Goal: Information Seeking & Learning: Learn about a topic

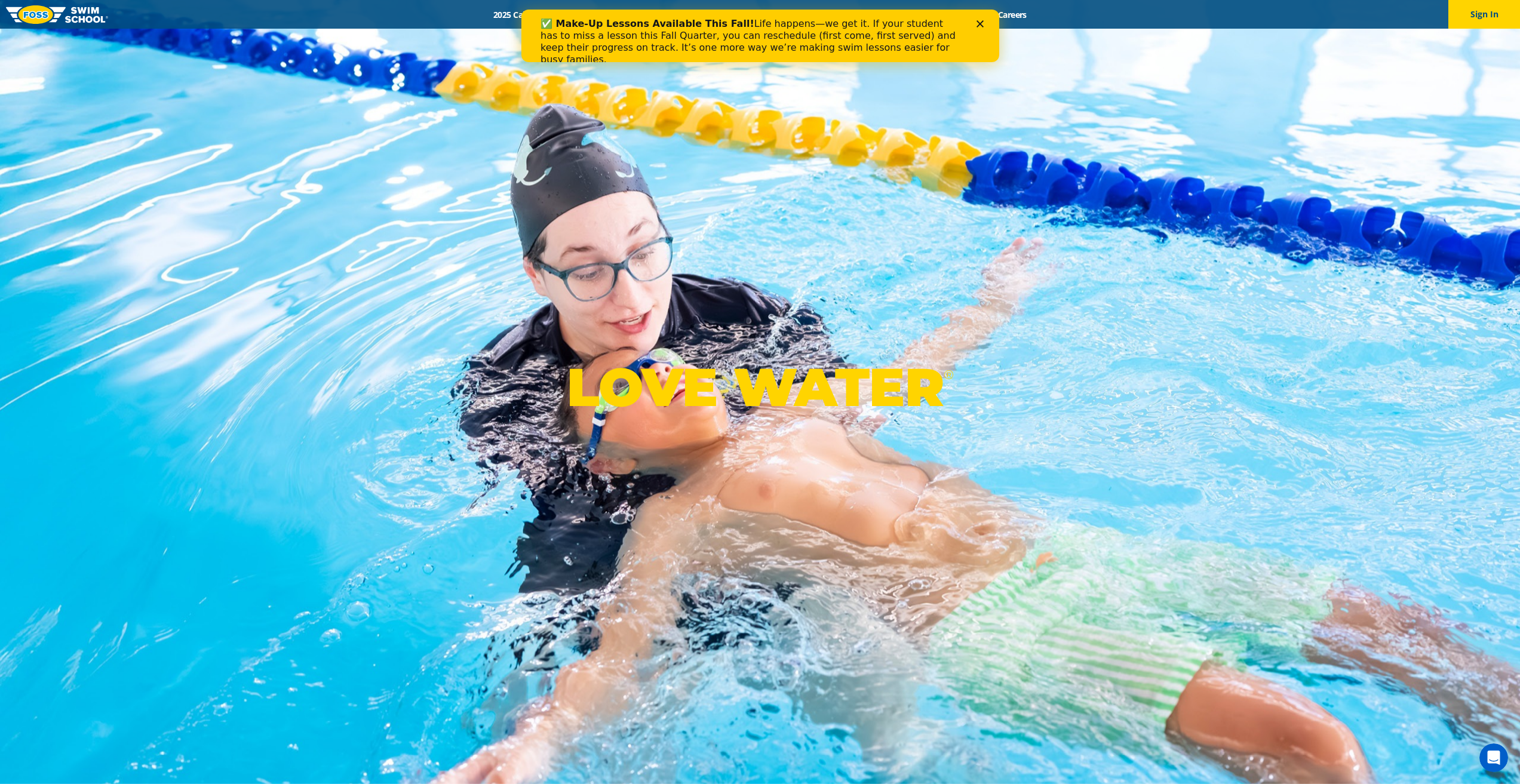
click at [983, 23] on div "Close" at bounding box center [982, 24] width 12 height 7
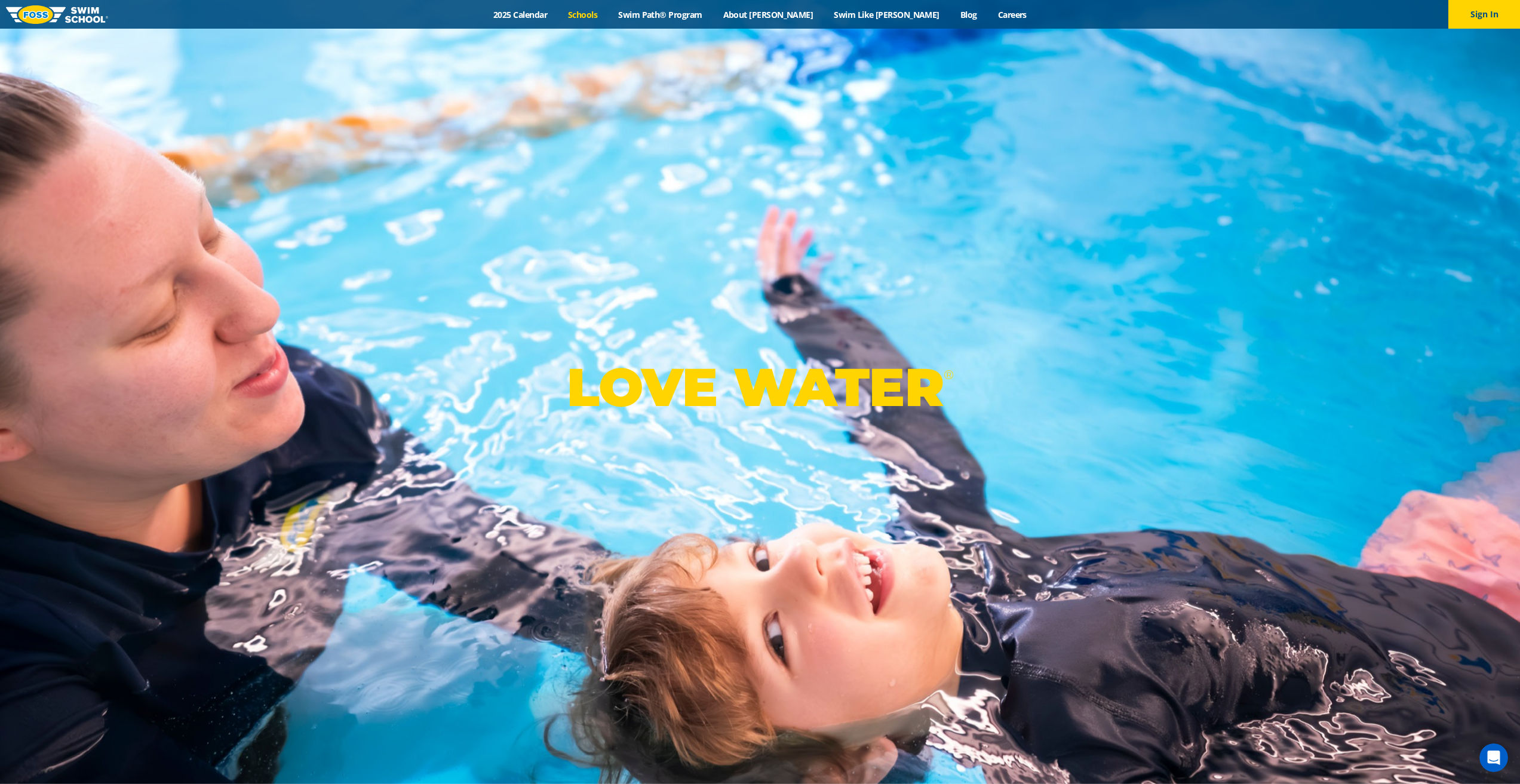
click at [608, 15] on link "Schools" at bounding box center [583, 15] width 50 height 12
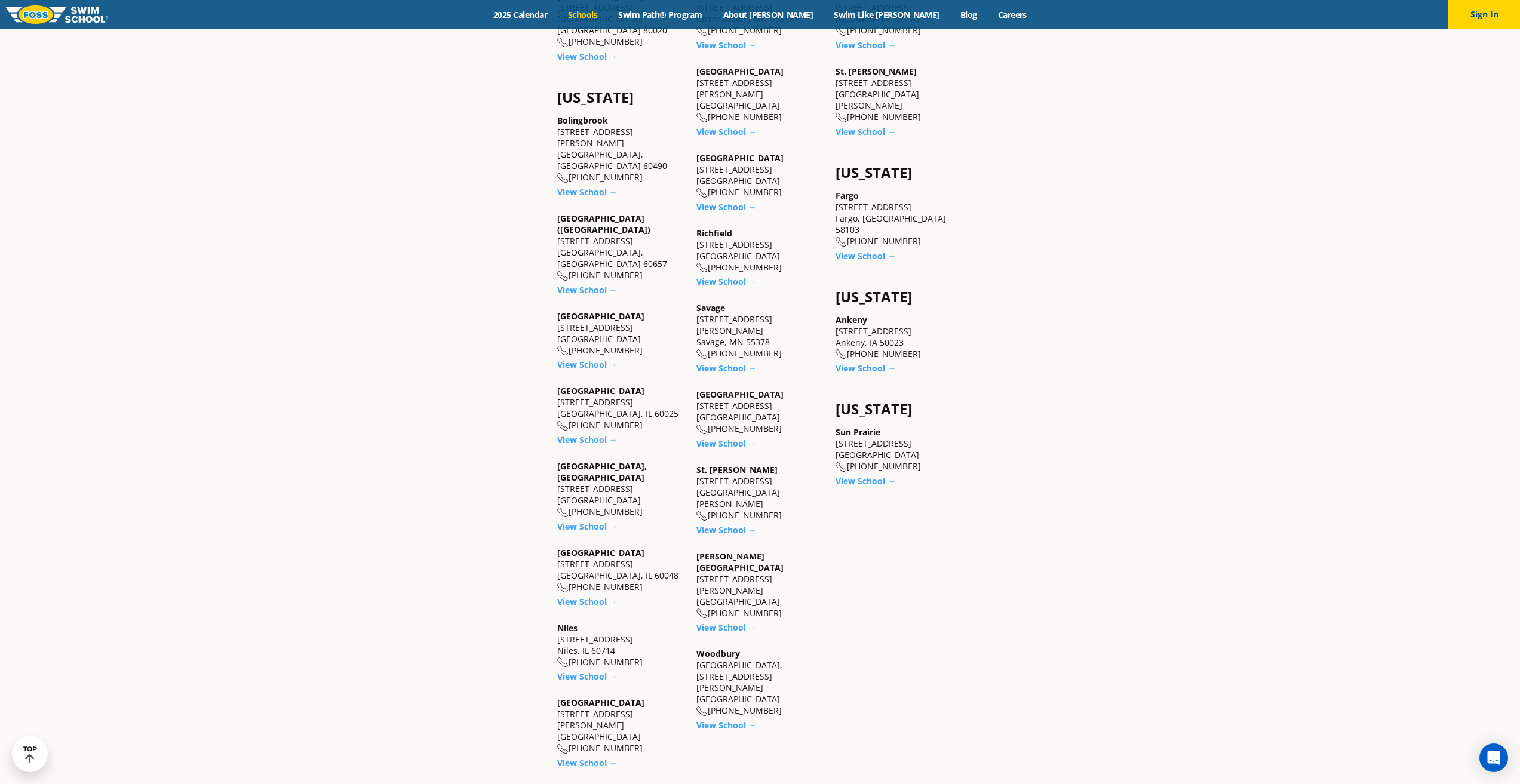
scroll to position [1293, 0]
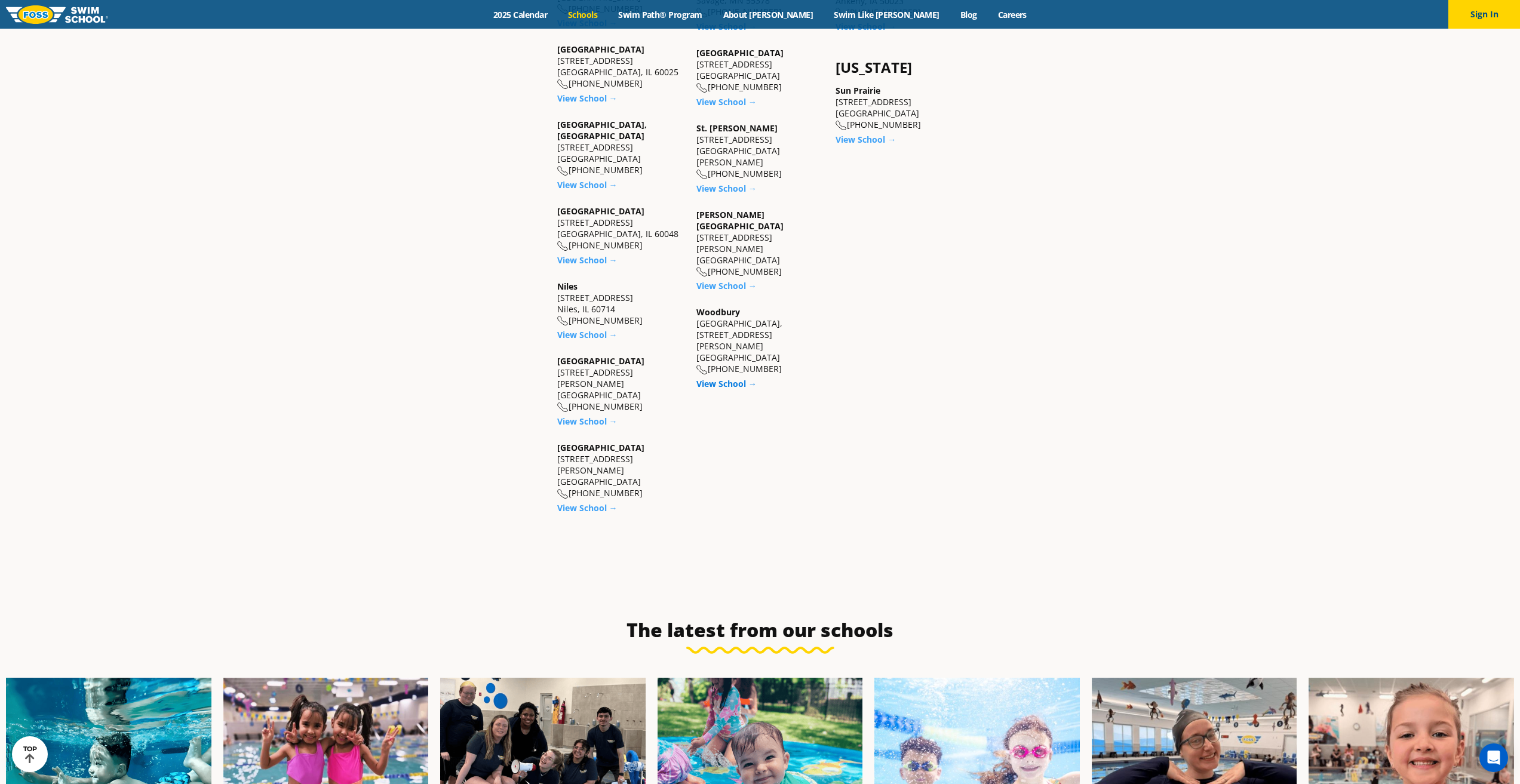
click at [727, 378] on link "View School →" at bounding box center [727, 383] width 60 height 12
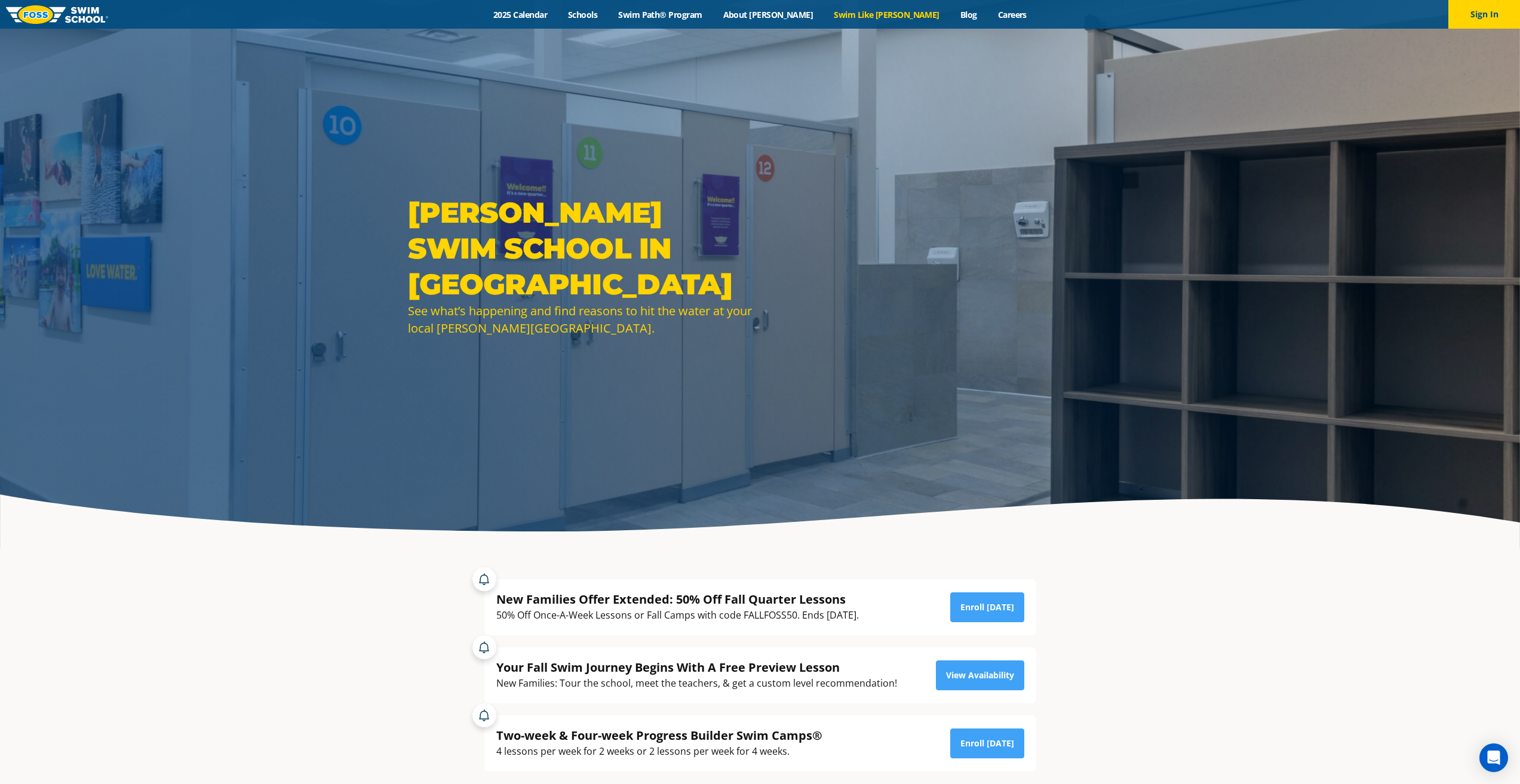
click at [853, 14] on link "Swim Like [PERSON_NAME]" at bounding box center [887, 15] width 127 height 12
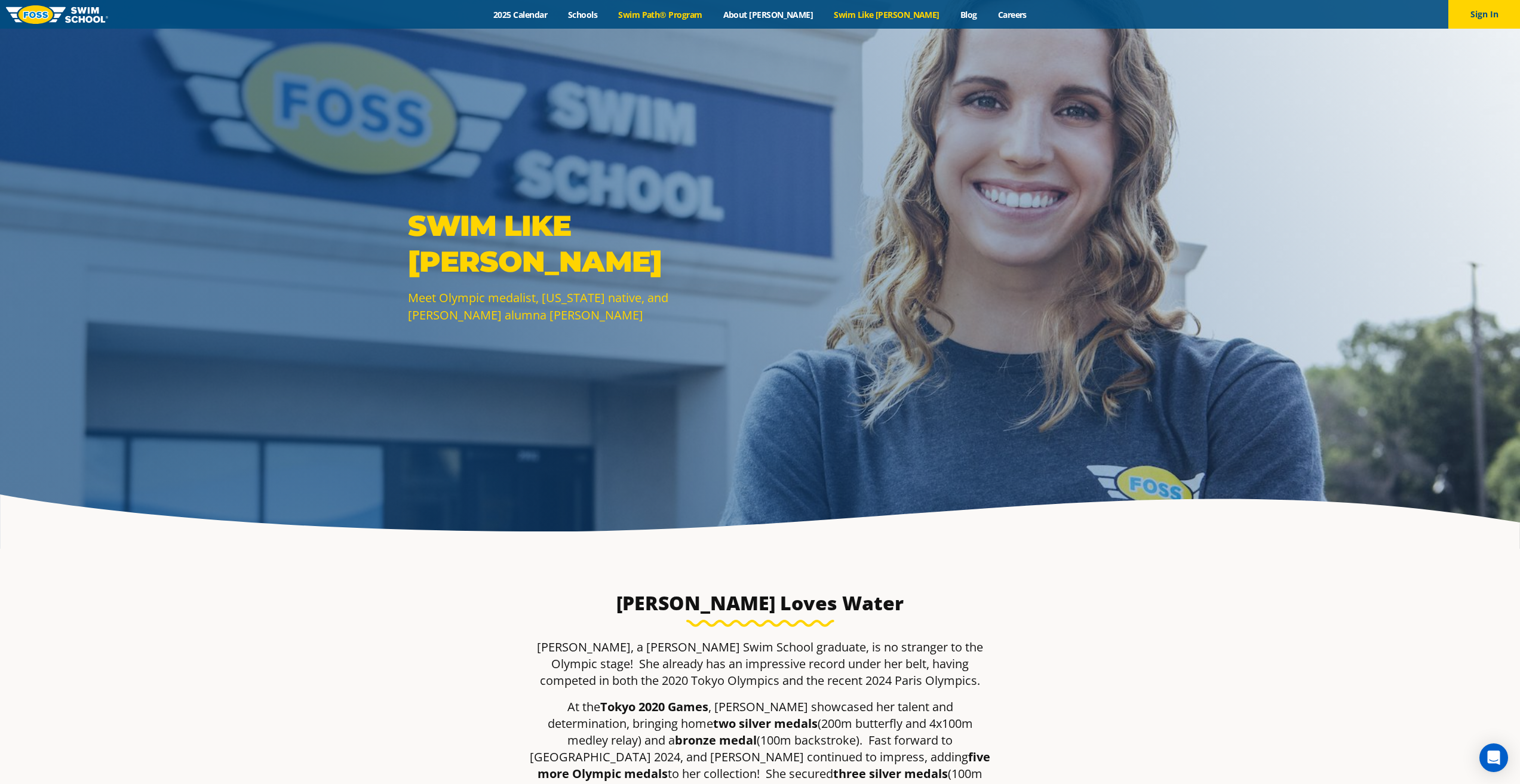
click at [689, 13] on link "Swim Path® Program" at bounding box center [660, 15] width 105 height 12
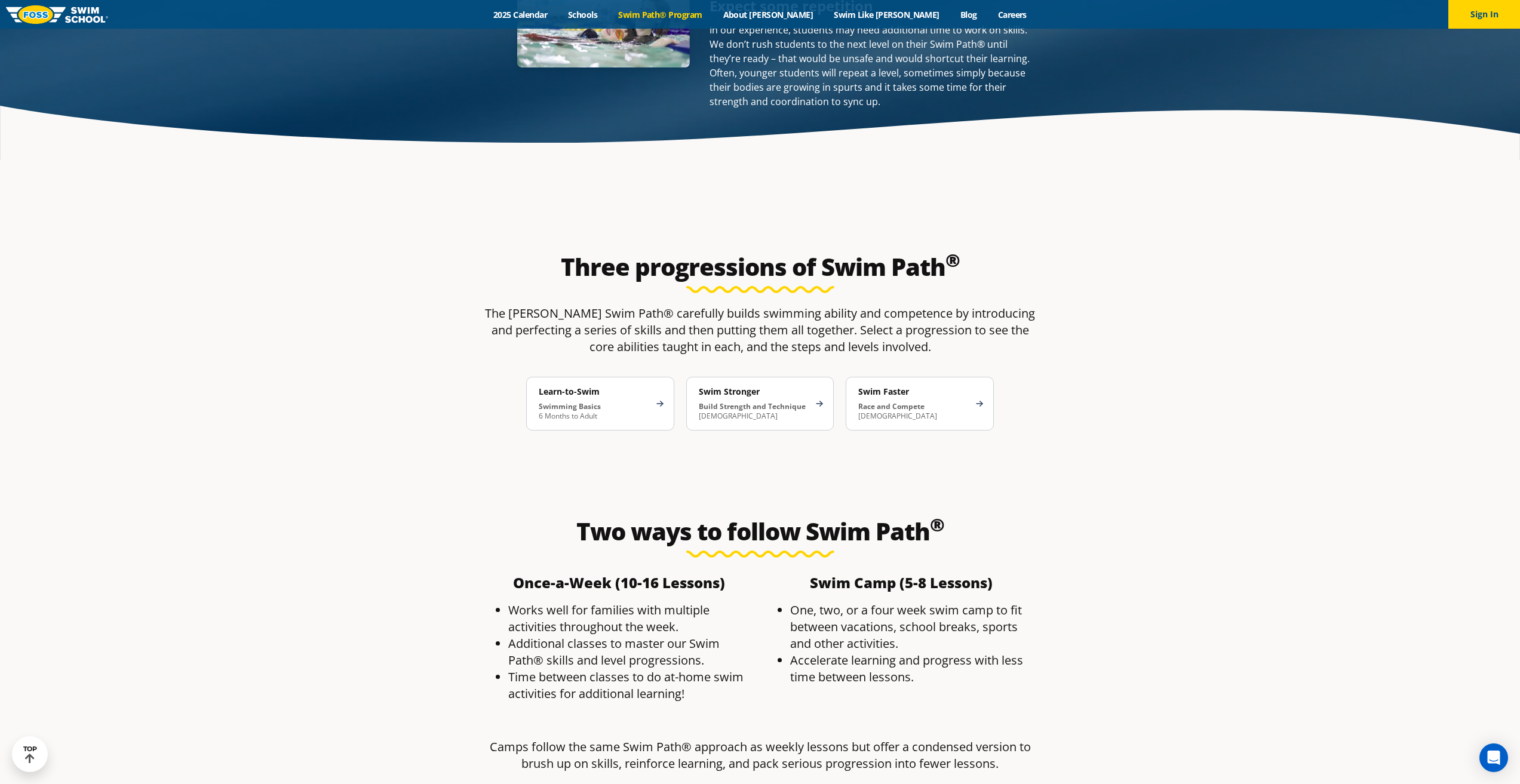
scroll to position [1493, 0]
